Goal: Task Accomplishment & Management: Use online tool/utility

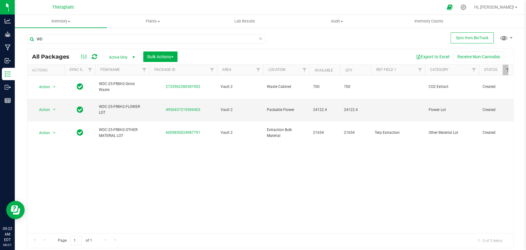
type input "W"
type input "41172"
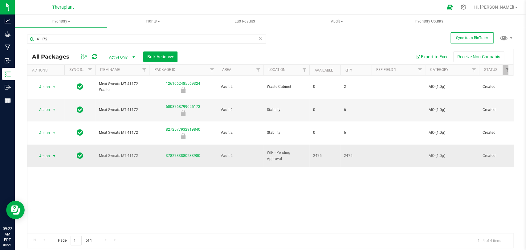
click at [49, 151] on span "Action" at bounding box center [42, 155] width 17 height 9
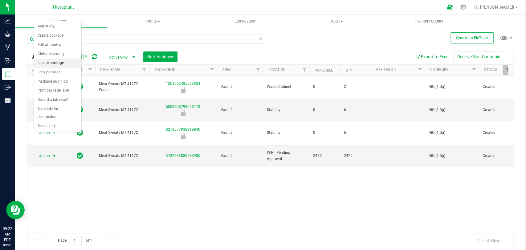
click at [55, 63] on li "Locate package" at bounding box center [57, 62] width 47 height 9
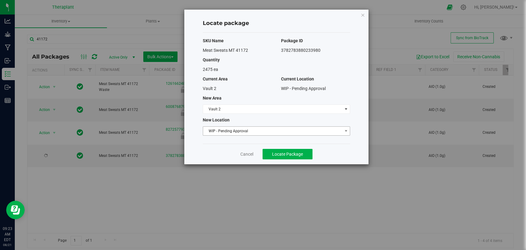
click at [232, 134] on span "WIP - Pending Approval" at bounding box center [272, 131] width 139 height 9
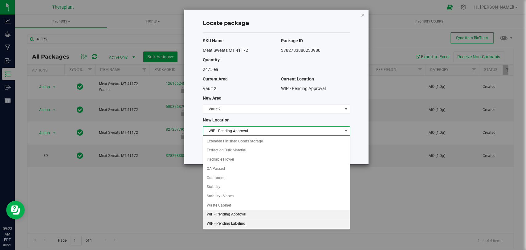
click at [237, 219] on li "WIP - Pending Labeling" at bounding box center [276, 223] width 147 height 9
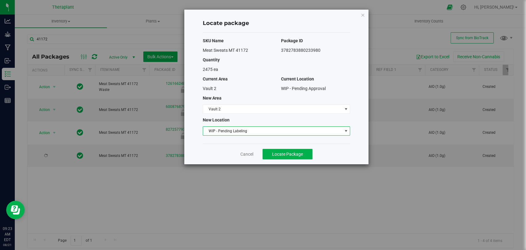
click at [268, 159] on div "Cancel Locate Package" at bounding box center [276, 153] width 147 height 21
click at [271, 155] on button "Locate Package" at bounding box center [287, 154] width 50 height 10
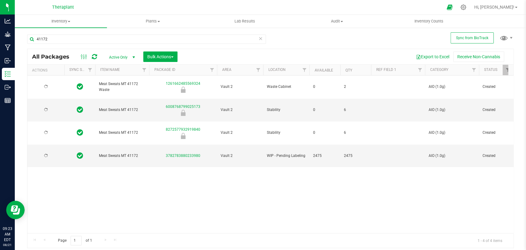
type input "[DATE]"
click at [86, 38] on input "41172" at bounding box center [146, 38] width 239 height 9
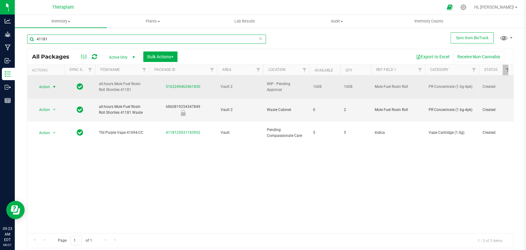
type input "41181"
click at [51, 84] on span "select" at bounding box center [54, 87] width 8 height 9
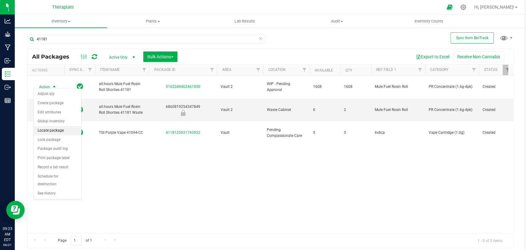
click at [65, 131] on li "Locate package" at bounding box center [57, 130] width 47 height 9
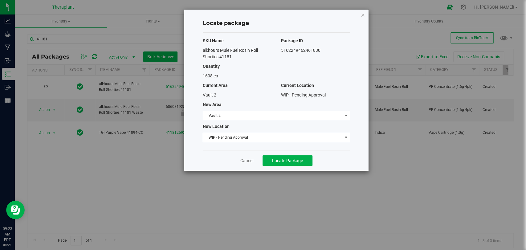
click at [236, 133] on span "WIP - Pending Approval" at bounding box center [272, 137] width 139 height 9
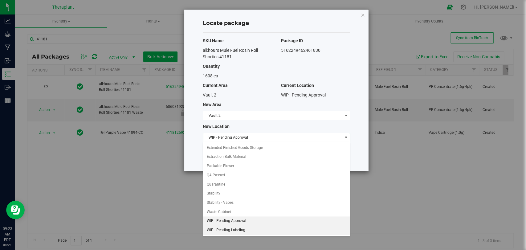
click at [242, 231] on li "WIP - Pending Labeling" at bounding box center [276, 229] width 147 height 9
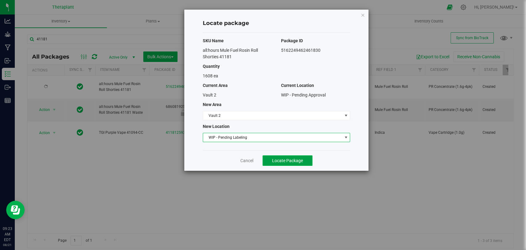
click at [271, 157] on button "Locate Package" at bounding box center [287, 160] width 50 height 10
